Goal: Obtain resource: Obtain resource

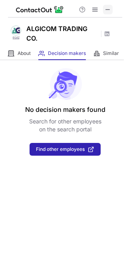
click at [108, 10] on span at bounding box center [107, 9] width 6 height 6
click at [111, 12] on span at bounding box center [107, 9] width 6 height 6
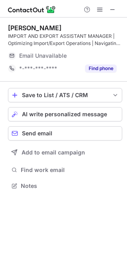
scroll to position [180, 127]
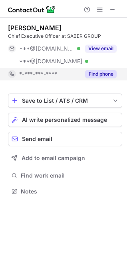
scroll to position [186, 127]
click at [94, 74] on button "Find phone" at bounding box center [100, 74] width 31 height 8
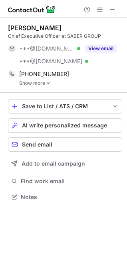
scroll to position [191, 127]
click at [48, 82] on img at bounding box center [48, 84] width 5 height 6
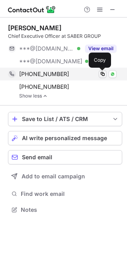
click at [104, 74] on span at bounding box center [102, 74] width 6 height 6
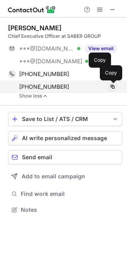
click at [110, 86] on span at bounding box center [112, 87] width 6 height 6
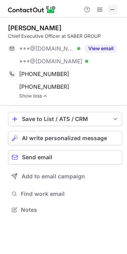
click at [114, 8] on span at bounding box center [112, 9] width 6 height 6
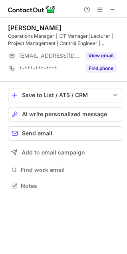
scroll to position [180, 127]
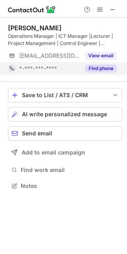
click at [101, 71] on button "Find phone" at bounding box center [100, 69] width 31 height 8
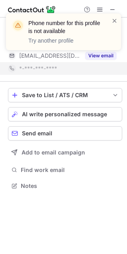
click at [102, 57] on div "Phone number for this profile is not available Try another profile" at bounding box center [64, 35] width 128 height 59
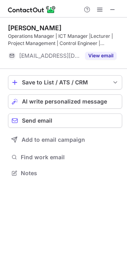
click at [94, 55] on div "Phone number for this profile is not available Try another profile" at bounding box center [64, 35] width 128 height 59
click at [94, 55] on button "View email" at bounding box center [100, 56] width 31 height 8
click at [112, 8] on span at bounding box center [112, 9] width 6 height 6
